Goal: Contribute content: Contribute content

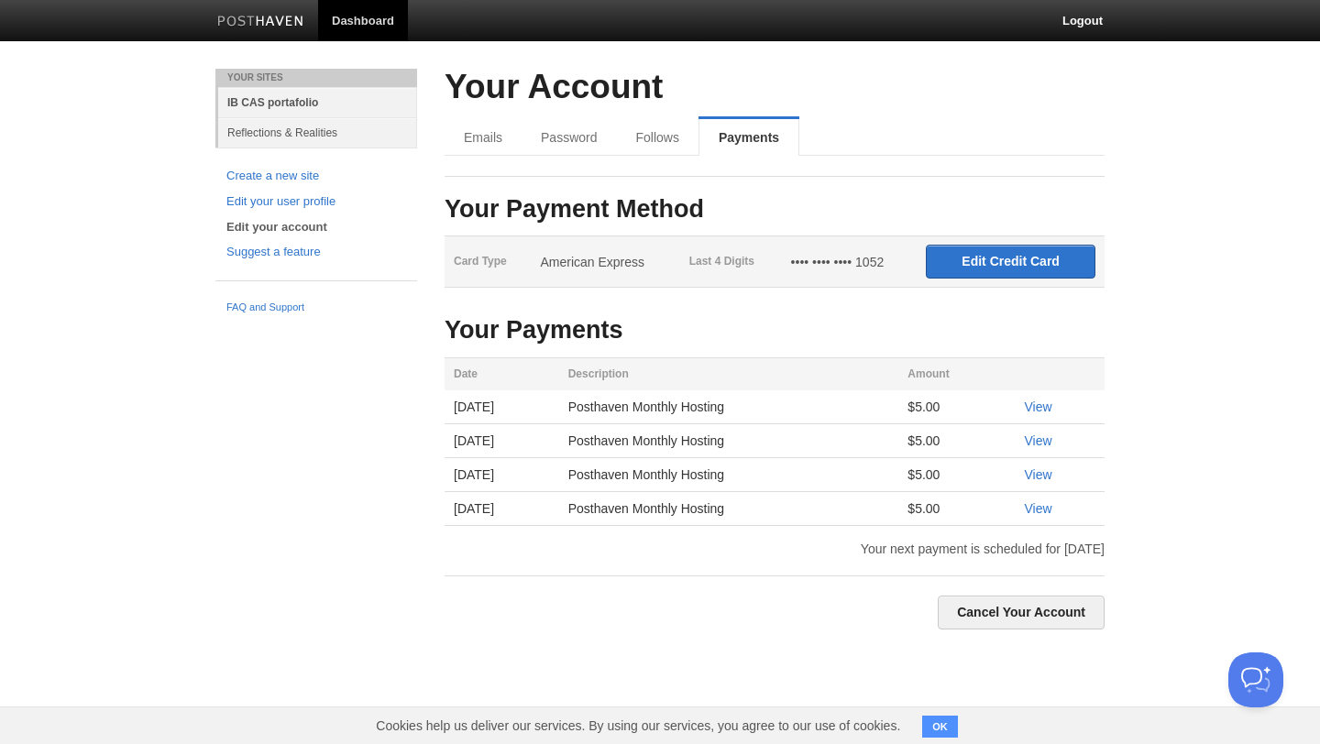
click at [313, 100] on link "IB CAS portafolio" at bounding box center [317, 102] width 199 height 30
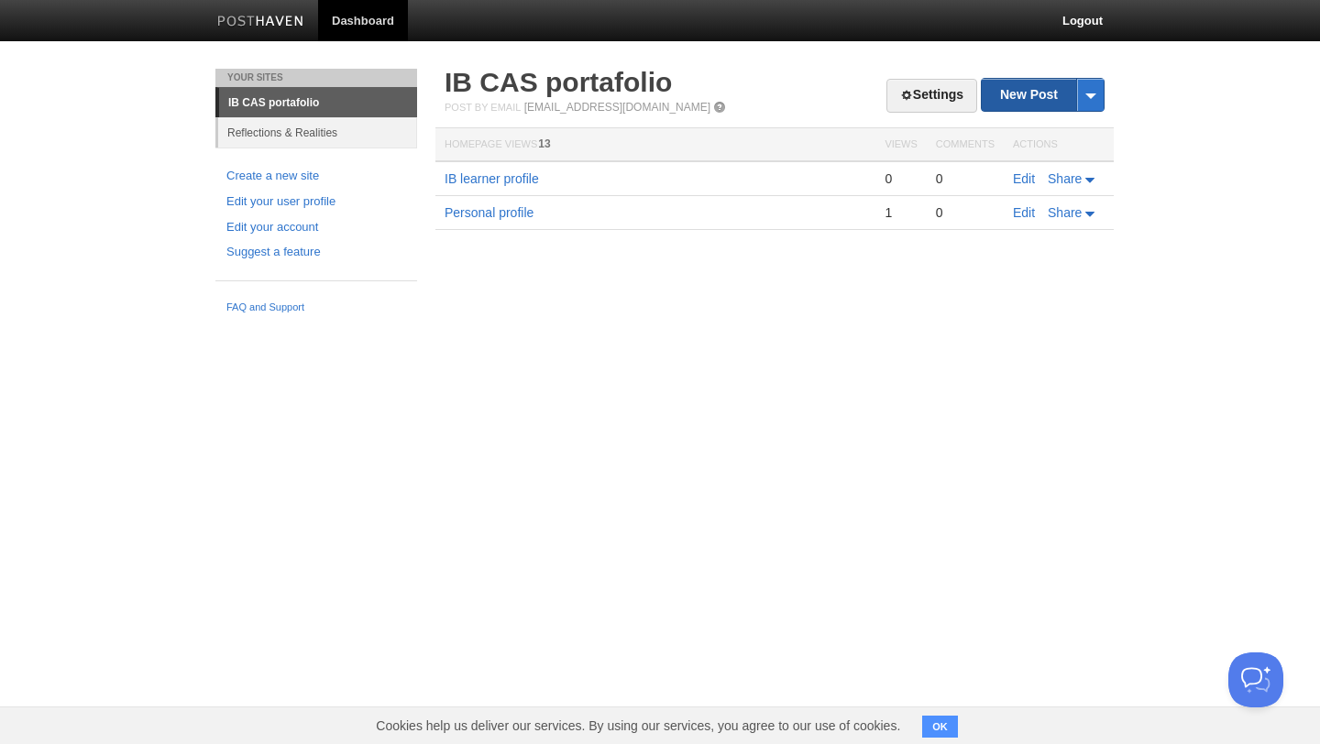
click at [1006, 105] on link "New Post" at bounding box center [1043, 95] width 122 height 32
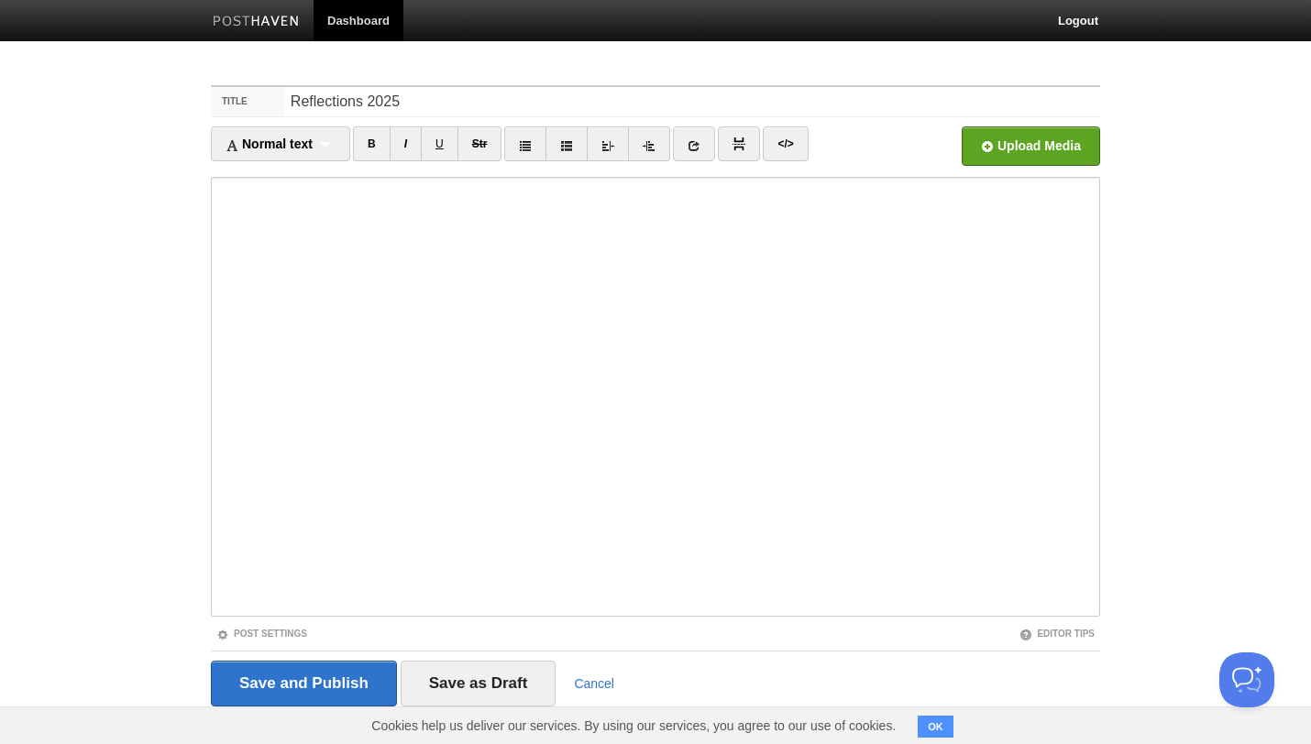
type input "Reflections 2025"
